Goal: Task Accomplishment & Management: Use online tool/utility

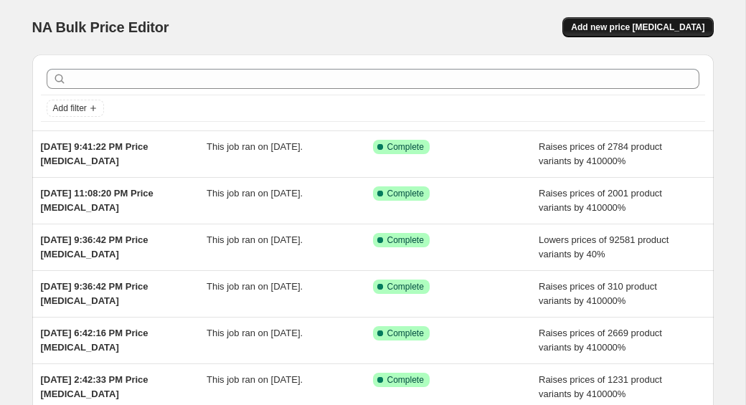
click at [626, 30] on span "Add new price [MEDICAL_DATA]" at bounding box center [637, 27] width 133 height 11
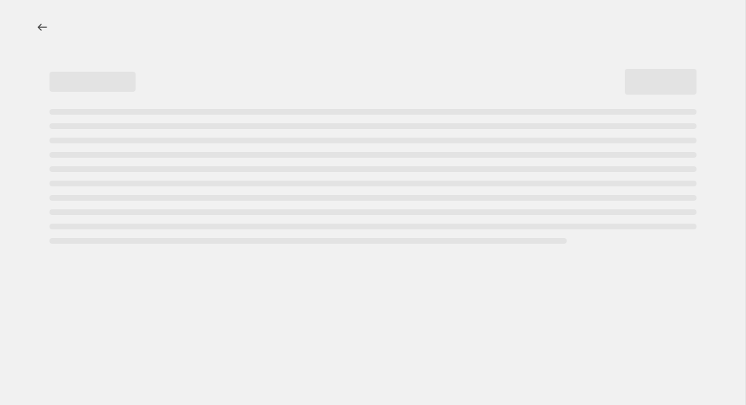
select select "percentage"
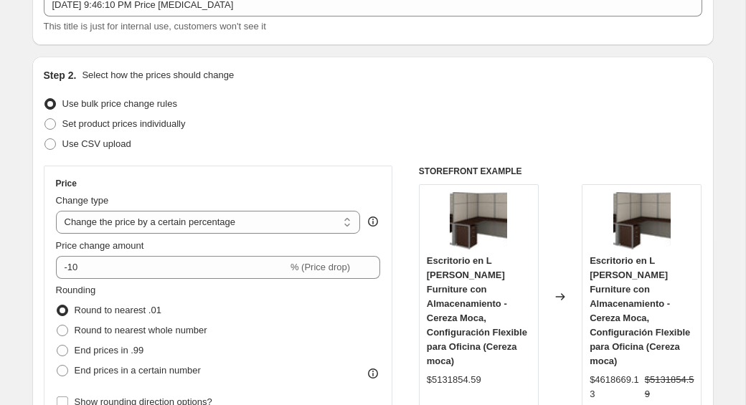
scroll to position [137, 0]
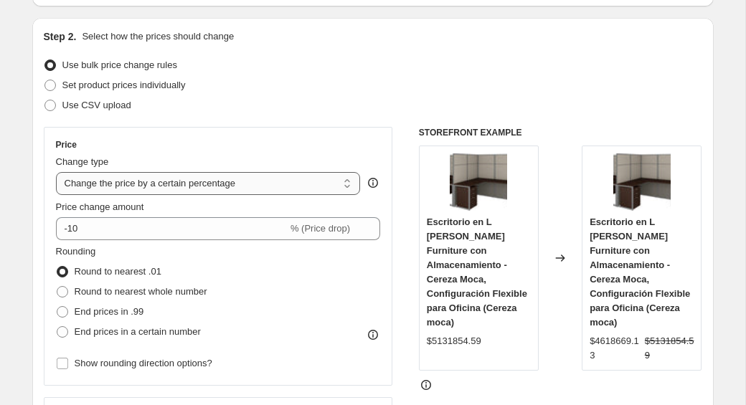
click at [102, 186] on select "Change the price to a certain amount Change the price by a certain amount Chang…" at bounding box center [208, 183] width 305 height 23
click at [68, 308] on span at bounding box center [62, 312] width 13 height 13
click at [57, 307] on input "End prices in .99" at bounding box center [57, 306] width 1 height 1
radio input "true"
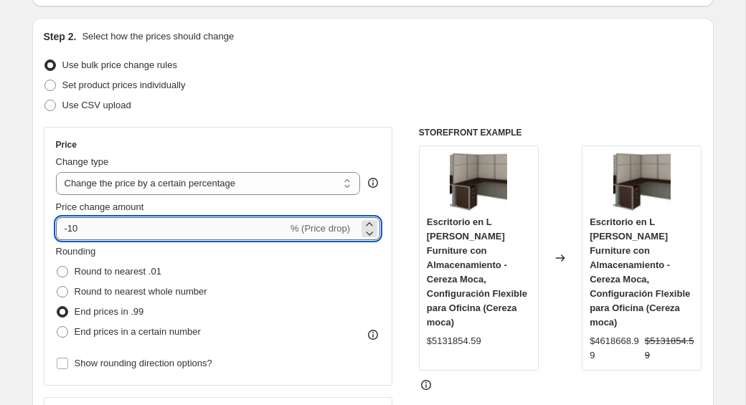
click at [75, 227] on input "-10" at bounding box center [172, 228] width 232 height 23
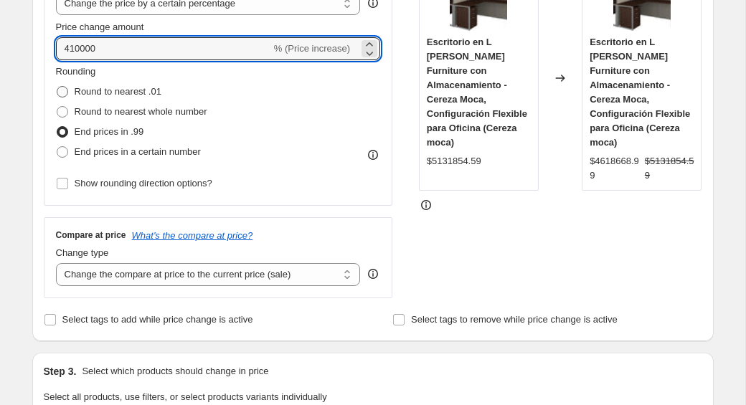
scroll to position [338, 0]
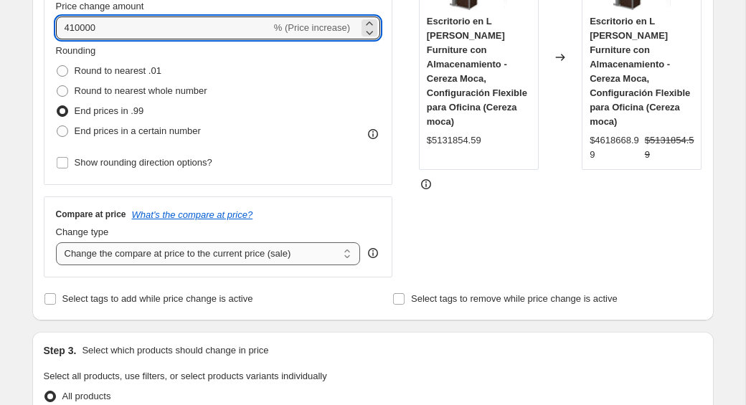
type input "410000"
click at [79, 258] on select "Change the compare at price to the current price (sale) Change the compare at p…" at bounding box center [208, 253] width 305 height 23
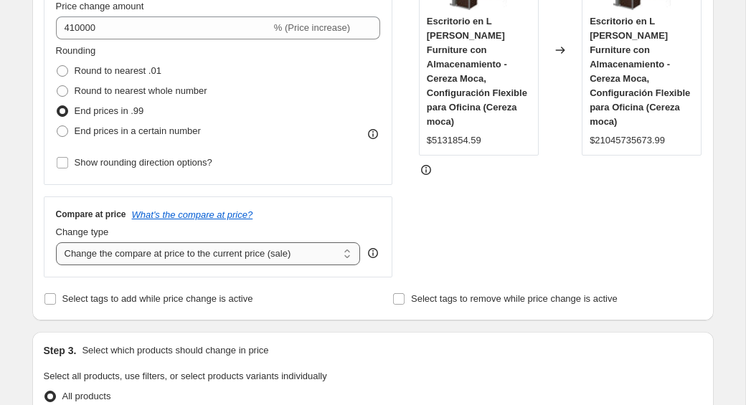
select select "remove"
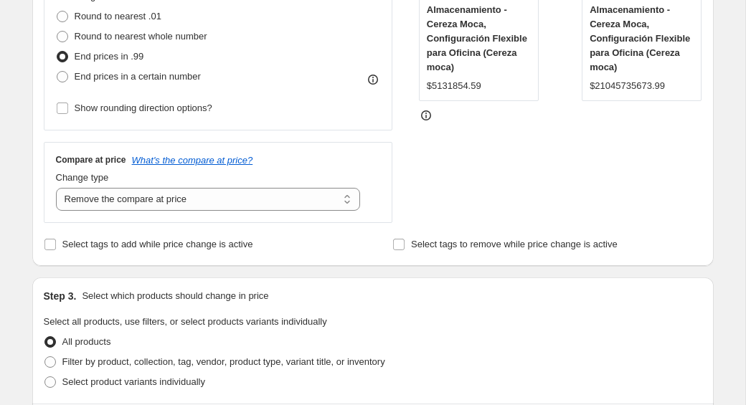
scroll to position [453, 0]
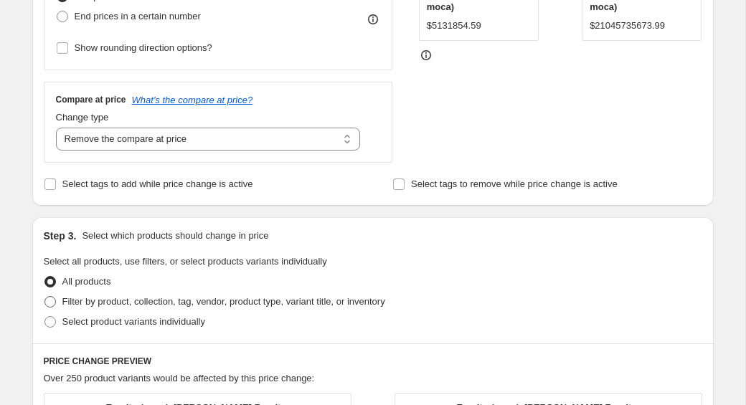
click at [82, 296] on span "Filter by product, collection, tag, vendor, product type, variant title, or inv…" at bounding box center [223, 301] width 323 height 11
click at [45, 296] on input "Filter by product, collection, tag, vendor, product type, variant title, or inv…" at bounding box center [44, 296] width 1 height 1
radio input "true"
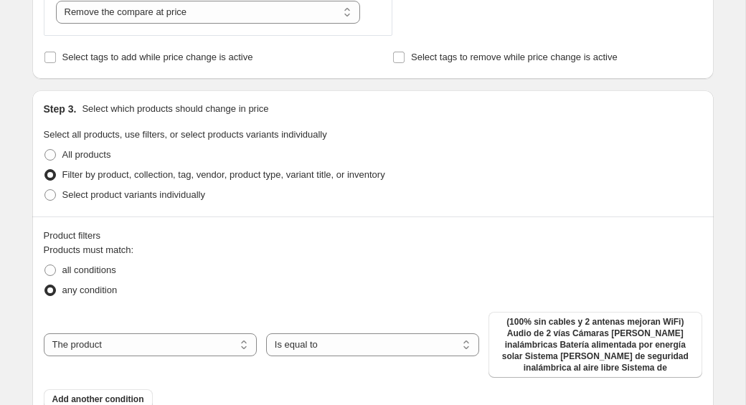
scroll to position [630, 0]
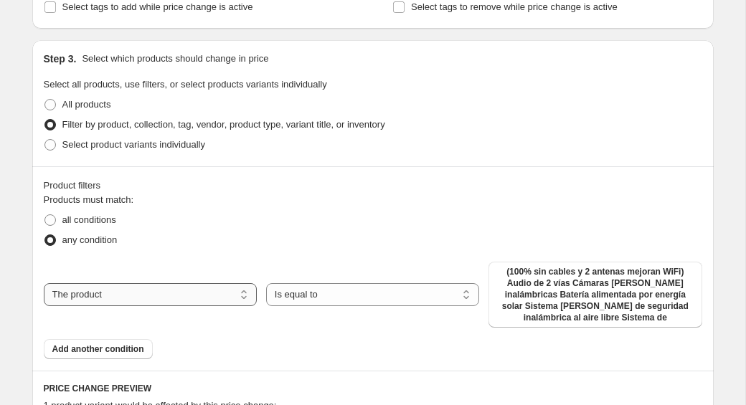
click at [170, 288] on select "The product The product's collection The product's tag The product's vendor The…" at bounding box center [150, 294] width 213 height 23
select select "collection"
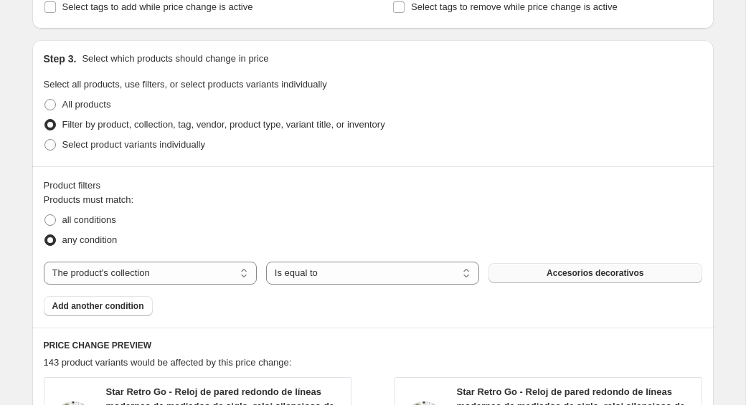
click at [524, 278] on button "Accesorios decorativos" at bounding box center [594, 273] width 213 height 20
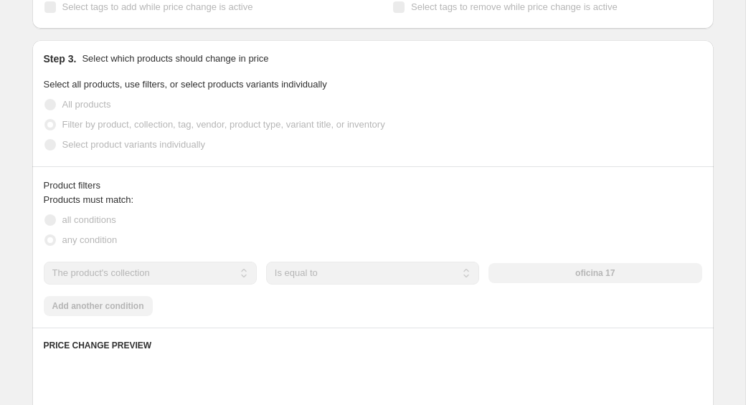
click at [443, 342] on h6 "PRICE CHANGE PREVIEW" at bounding box center [373, 345] width 658 height 11
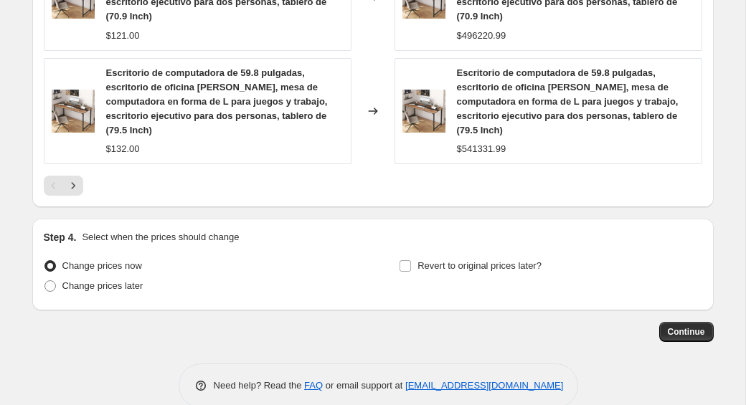
scroll to position [1414, 0]
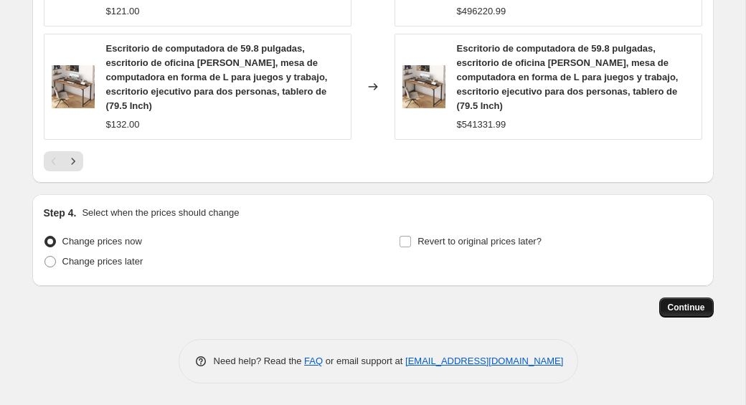
click at [682, 307] on span "Continue" at bounding box center [686, 307] width 37 height 11
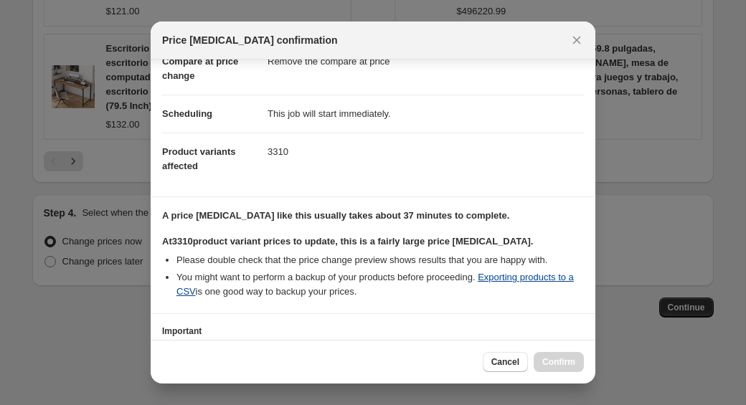
scroll to position [189, 0]
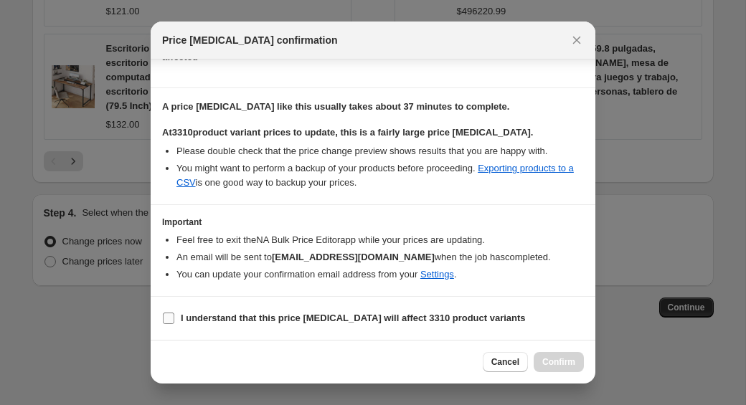
click at [177, 316] on label "I understand that this price change job will affect 3310 product variants" at bounding box center [344, 318] width 364 height 20
click at [174, 316] on input "I understand that this price change job will affect 3310 product variants" at bounding box center [168, 318] width 11 height 11
checkbox input "true"
click at [561, 364] on span "Confirm" at bounding box center [558, 362] width 33 height 11
